Goal: Task Accomplishment & Management: Use online tool/utility

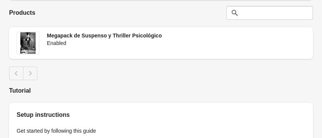
scroll to position [108, 0]
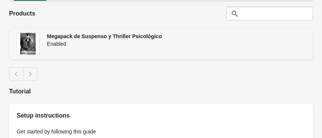
click at [74, 40] on div "Enabled" at bounding box center [176, 44] width 259 height 8
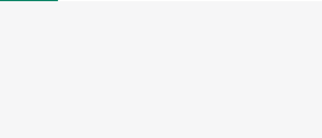
select select "US"
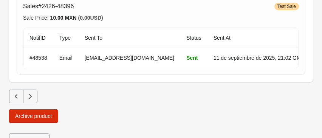
scroll to position [733, 0]
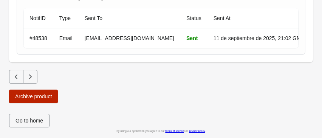
click at [41, 98] on span "Archive product" at bounding box center [33, 96] width 37 height 6
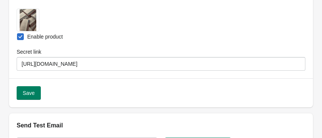
scroll to position [0, 0]
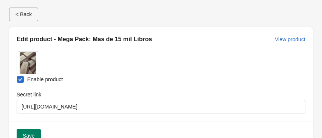
click at [22, 17] on button "< Back" at bounding box center [23, 15] width 29 height 14
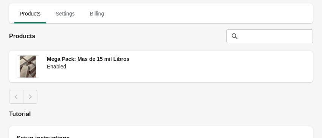
scroll to position [109, 0]
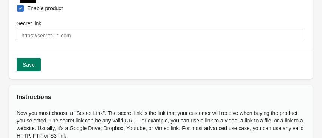
scroll to position [118, 0]
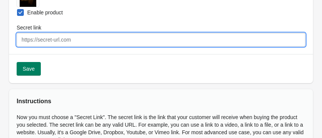
click at [60, 40] on input "Secret link" at bounding box center [161, 40] width 289 height 14
paste input "[URL][DOMAIN_NAME]"
type input "[URL][DOMAIN_NAME]"
click at [31, 72] on span "Save" at bounding box center [29, 69] width 12 height 6
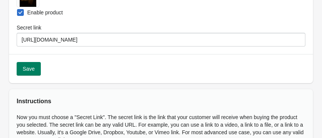
select select "US"
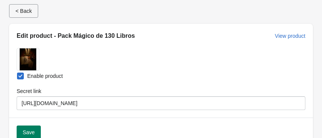
scroll to position [0, 0]
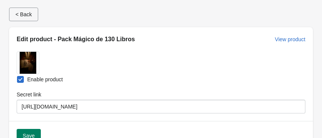
click at [23, 17] on button "< Back" at bounding box center [23, 15] width 29 height 14
